Goal: Register for event/course

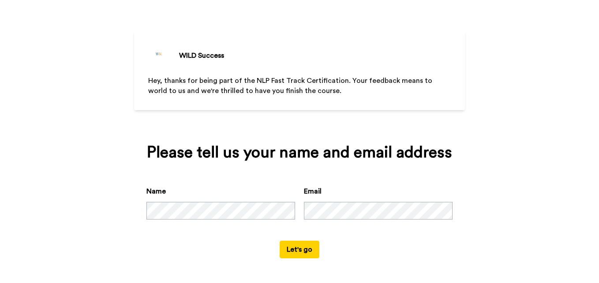
click at [296, 245] on button "Let's go" at bounding box center [300, 250] width 40 height 18
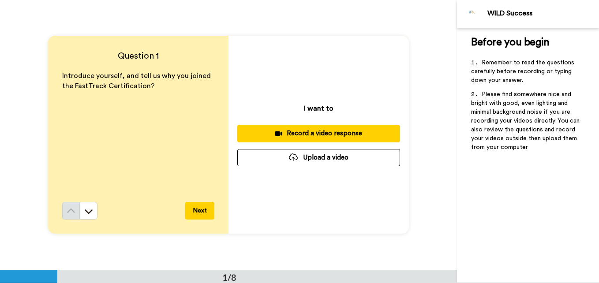
click at [196, 214] on button "Next" at bounding box center [199, 211] width 29 height 18
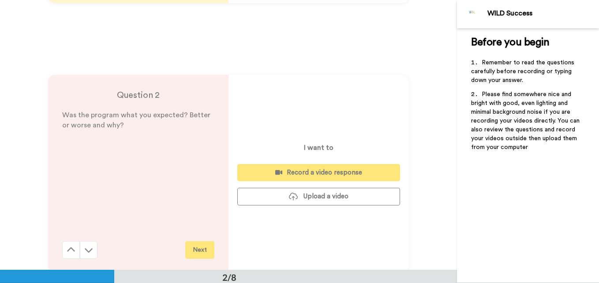
scroll to position [270, 0]
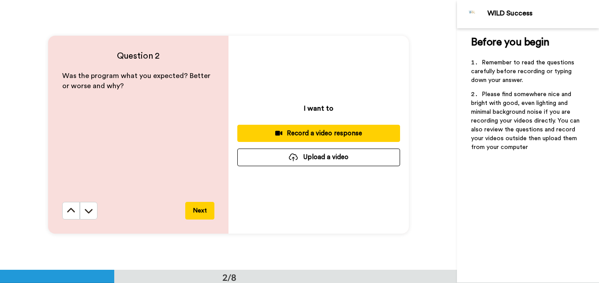
click at [196, 214] on button "Next" at bounding box center [199, 211] width 29 height 18
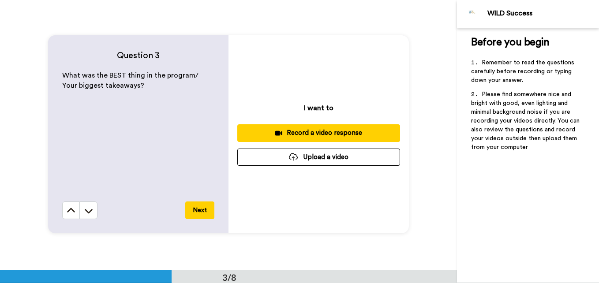
click at [196, 214] on button "Next" at bounding box center [199, 211] width 29 height 18
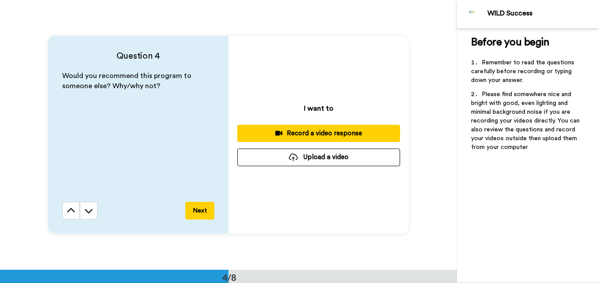
click at [196, 214] on button "Next" at bounding box center [199, 211] width 29 height 18
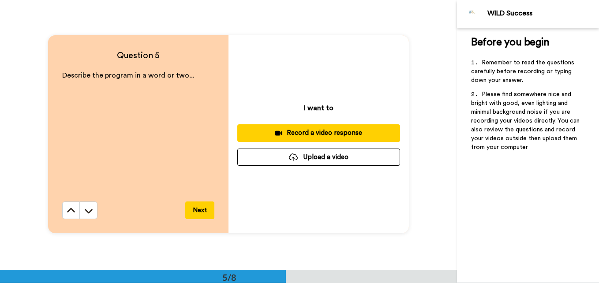
click at [196, 214] on button "Next" at bounding box center [199, 211] width 29 height 18
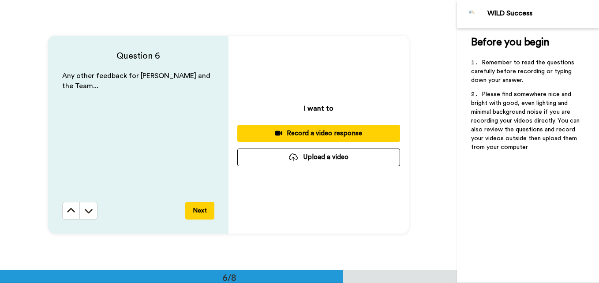
click at [196, 214] on button "Next" at bounding box center [199, 211] width 29 height 18
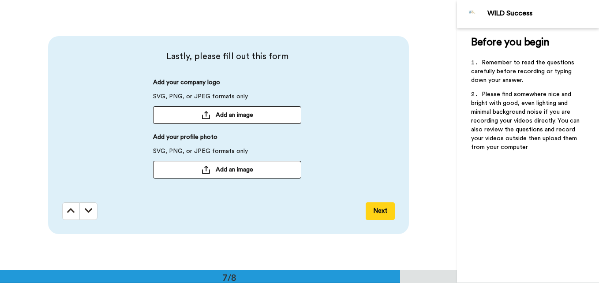
scroll to position [1619, 0]
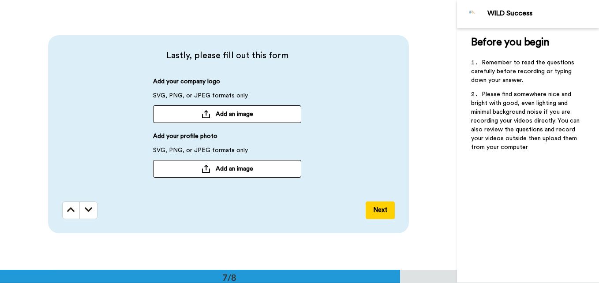
click at [377, 213] on button "Next" at bounding box center [380, 211] width 29 height 18
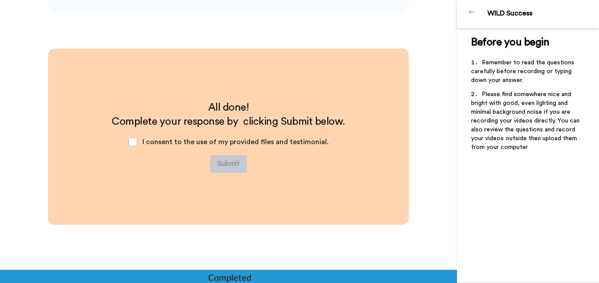
scroll to position [1841, 0]
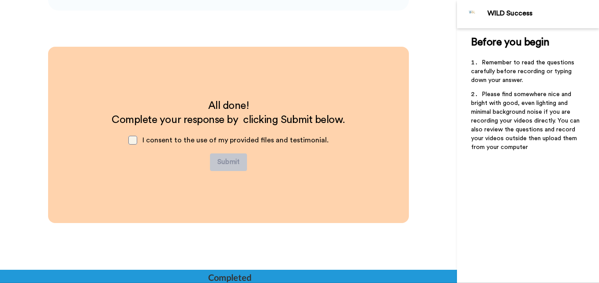
click at [135, 139] on span at bounding box center [132, 140] width 9 height 9
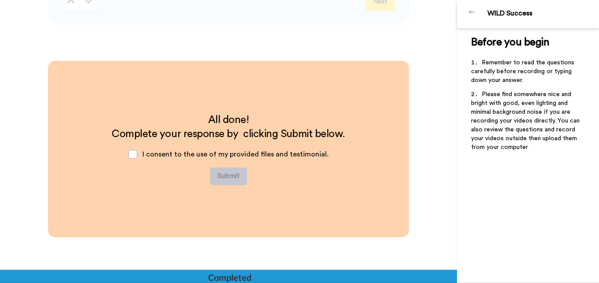
scroll to position [1799, 0]
